Goal: Register for event/course

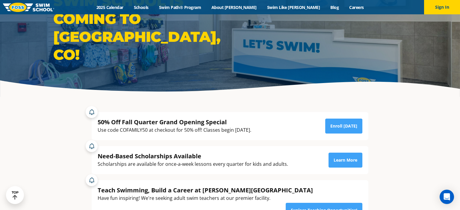
scroll to position [53, 0]
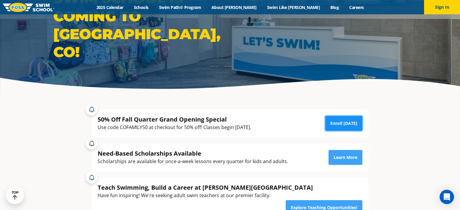
click at [351, 121] on link "Enroll Today" at bounding box center [343, 123] width 37 height 15
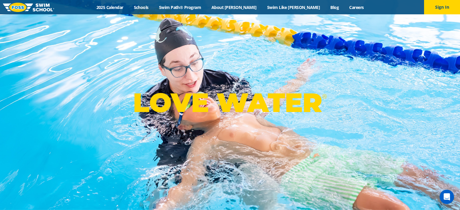
click at [222, 22] on div "LOVE WATER ®" at bounding box center [230, 105] width 460 height 210
click at [128, 7] on link "2025 Calendar" at bounding box center [109, 7] width 37 height 6
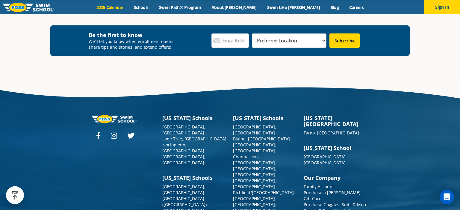
scroll to position [1237, 0]
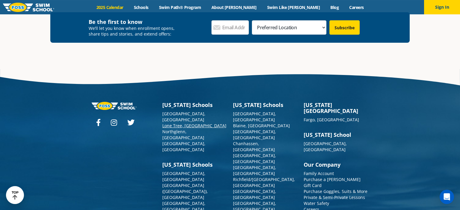
click at [183, 123] on link "Lone Tree, [GEOGRAPHIC_DATA]" at bounding box center [194, 126] width 64 height 6
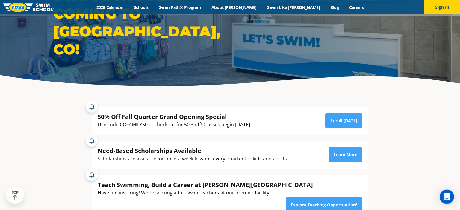
scroll to position [59, 0]
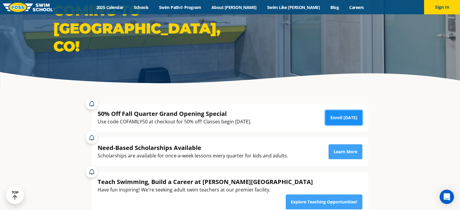
click at [347, 118] on link "Enroll [DATE]" at bounding box center [343, 117] width 37 height 15
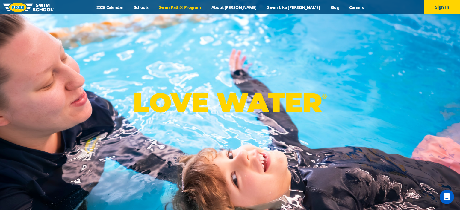
click at [206, 5] on link "Swim Path® Program" at bounding box center [180, 7] width 52 height 6
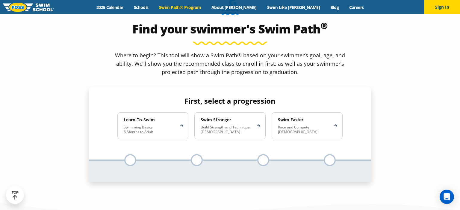
scroll to position [555, 0]
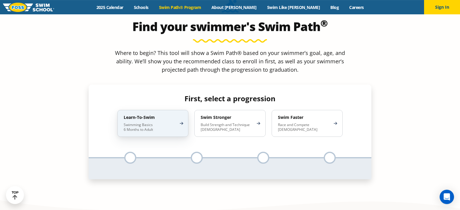
click at [147, 123] on p "Swimming Basics 6 Months to Adult" at bounding box center [150, 128] width 52 height 10
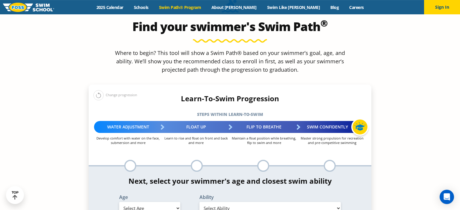
click at [119, 202] on select "Select Age 6 months - 1 year 1 year 2 years 3 years 4 years 5 years 6 years 7 y…" at bounding box center [149, 208] width 61 height 13
select select "5-years"
click option "5 years" at bounding box center [0, 0] width 0 height 0
click at [199, 202] on select "Select Ability First in-water experience When in the water, reliant on a life j…" at bounding box center [269, 208] width 141 height 13
click option "Unsure/or my swimmer does not fit within any of these" at bounding box center [0, 0] width 0 height 0
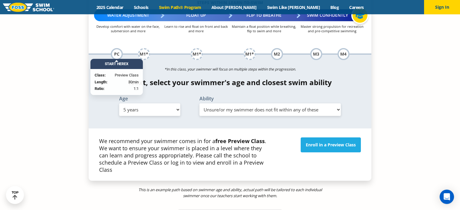
scroll to position [669, 0]
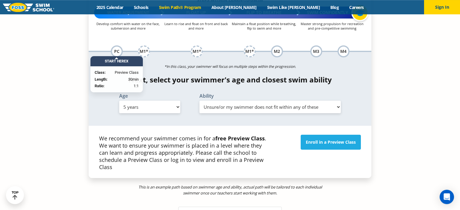
click at [199, 101] on select "Select Ability First in-water experience When in the water, reliant on a life j…" at bounding box center [269, 107] width 141 height 13
select select "5-years-first-in-water-experience"
click option "First in-water experience" at bounding box center [0, 0] width 0 height 0
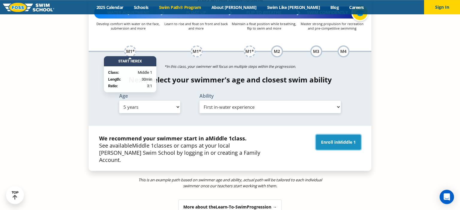
click at [335, 135] on link "Enroll in Middle 1" at bounding box center [338, 142] width 45 height 15
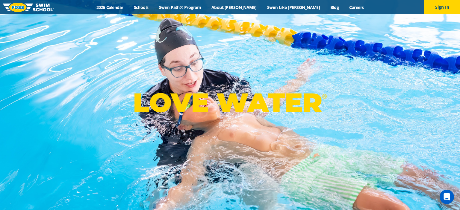
click at [229, 36] on div "LOVE WATER ®" at bounding box center [230, 105] width 460 height 210
click at [123, 7] on link "2025 Calendar" at bounding box center [109, 7] width 37 height 6
